Goal: Transaction & Acquisition: Download file/media

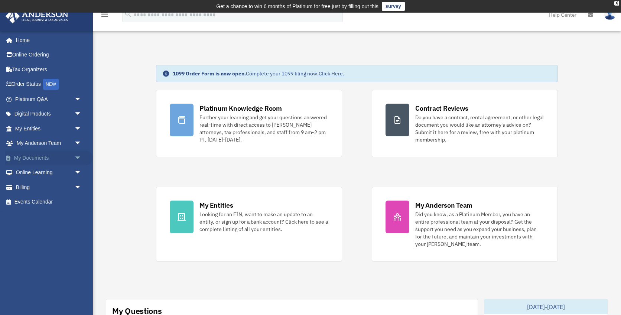
click at [61, 156] on link "My Documents arrow_drop_down" at bounding box center [49, 157] width 88 height 15
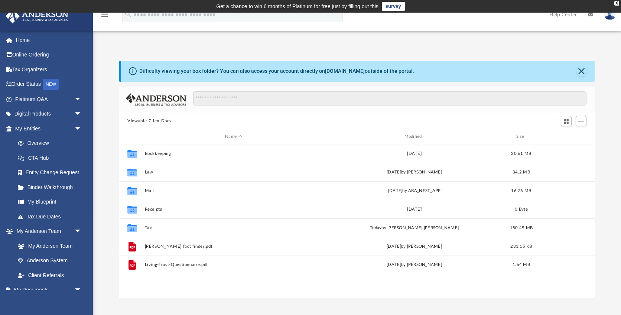
scroll to position [169, 476]
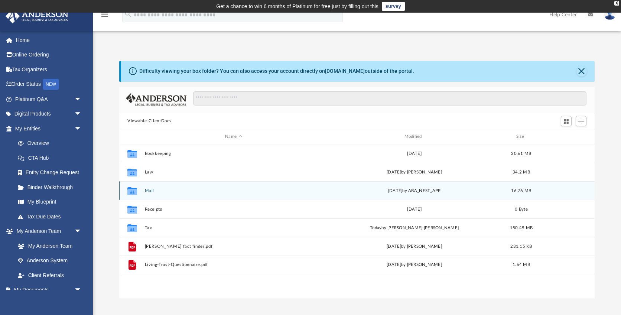
click at [150, 191] on button "Mail" at bounding box center [234, 190] width 178 height 5
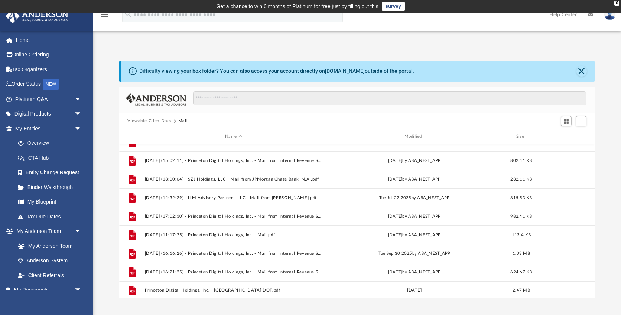
scroll to position [515, 0]
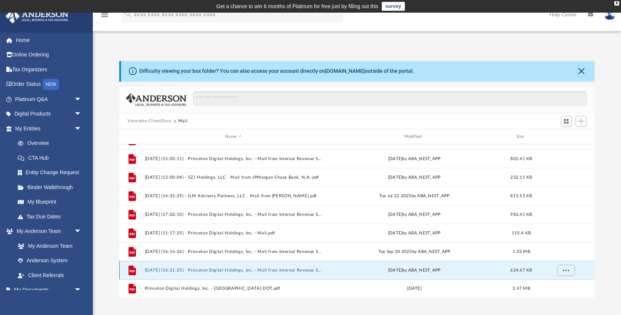
click at [216, 270] on button "[DATE] (16:21:25) - Princeton Digital Holdings, Inc. - Mail from Internal Reven…" at bounding box center [234, 270] width 178 height 5
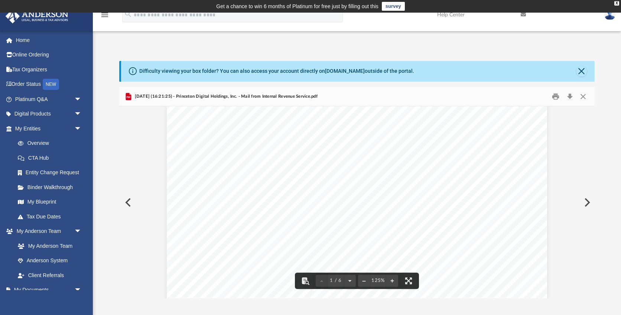
scroll to position [0, 0]
click at [570, 95] on button "Download" at bounding box center [569, 97] width 13 height 12
